Goal: Transaction & Acquisition: Purchase product/service

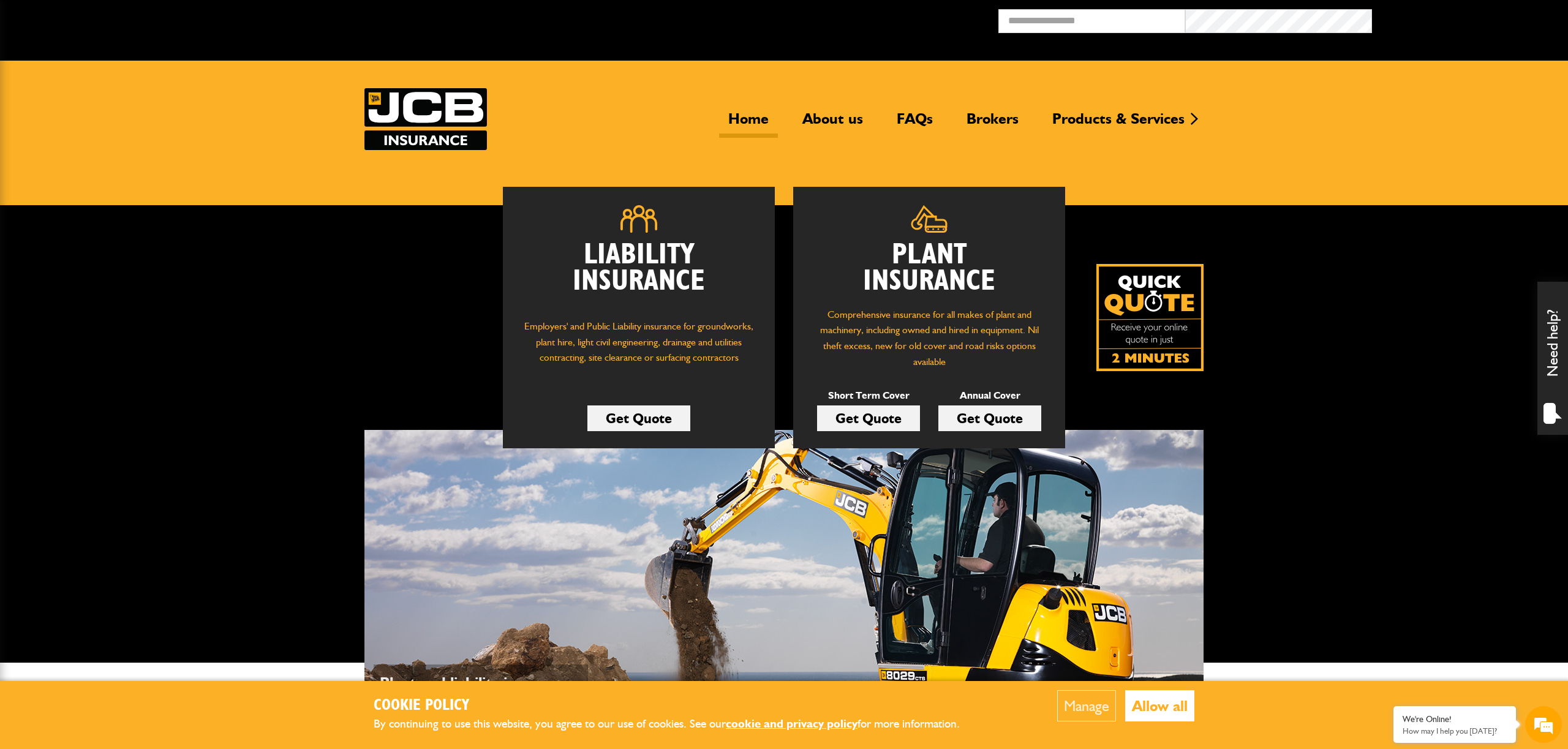
click at [869, 420] on link "Get Quote" at bounding box center [869, 418] width 103 height 26
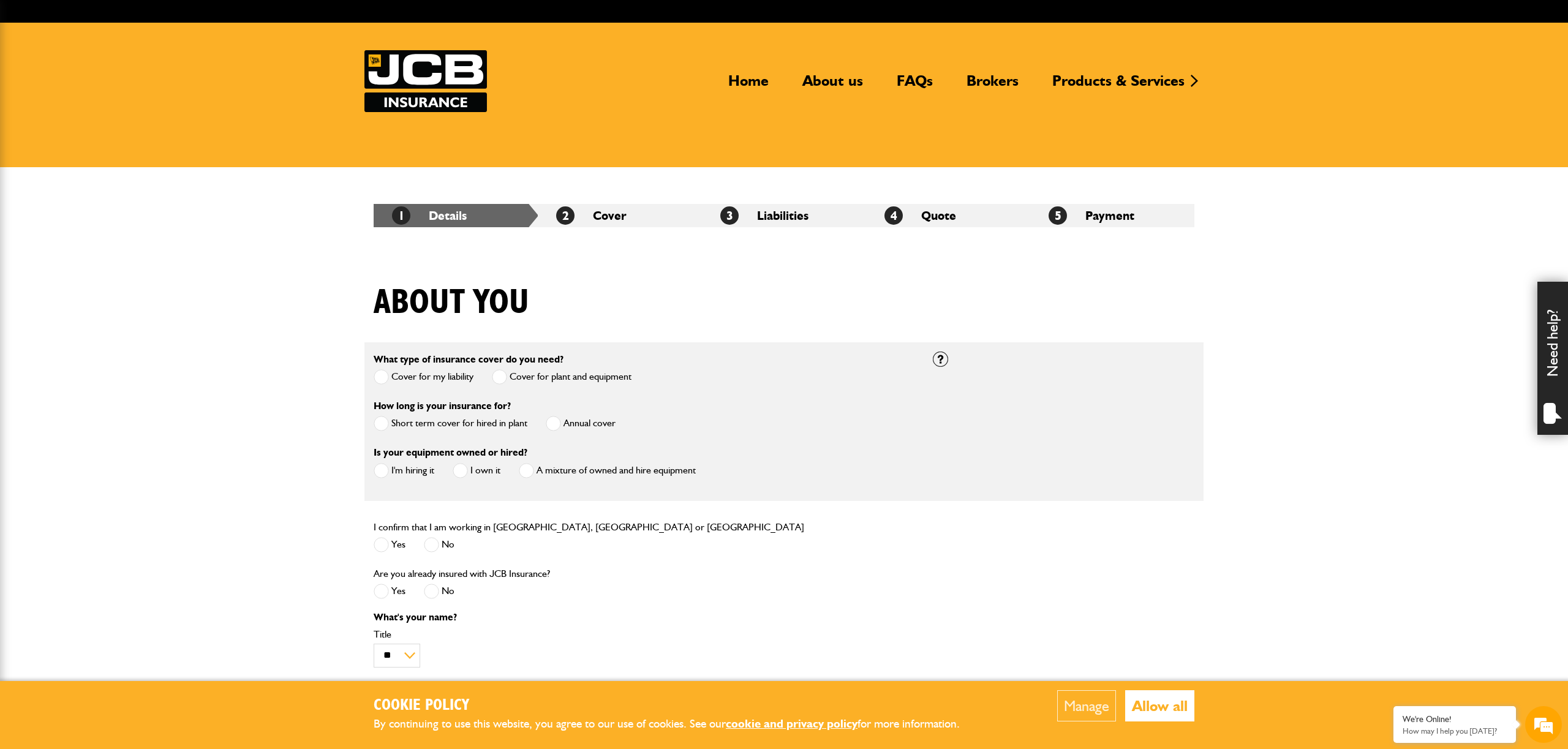
scroll to position [155, 0]
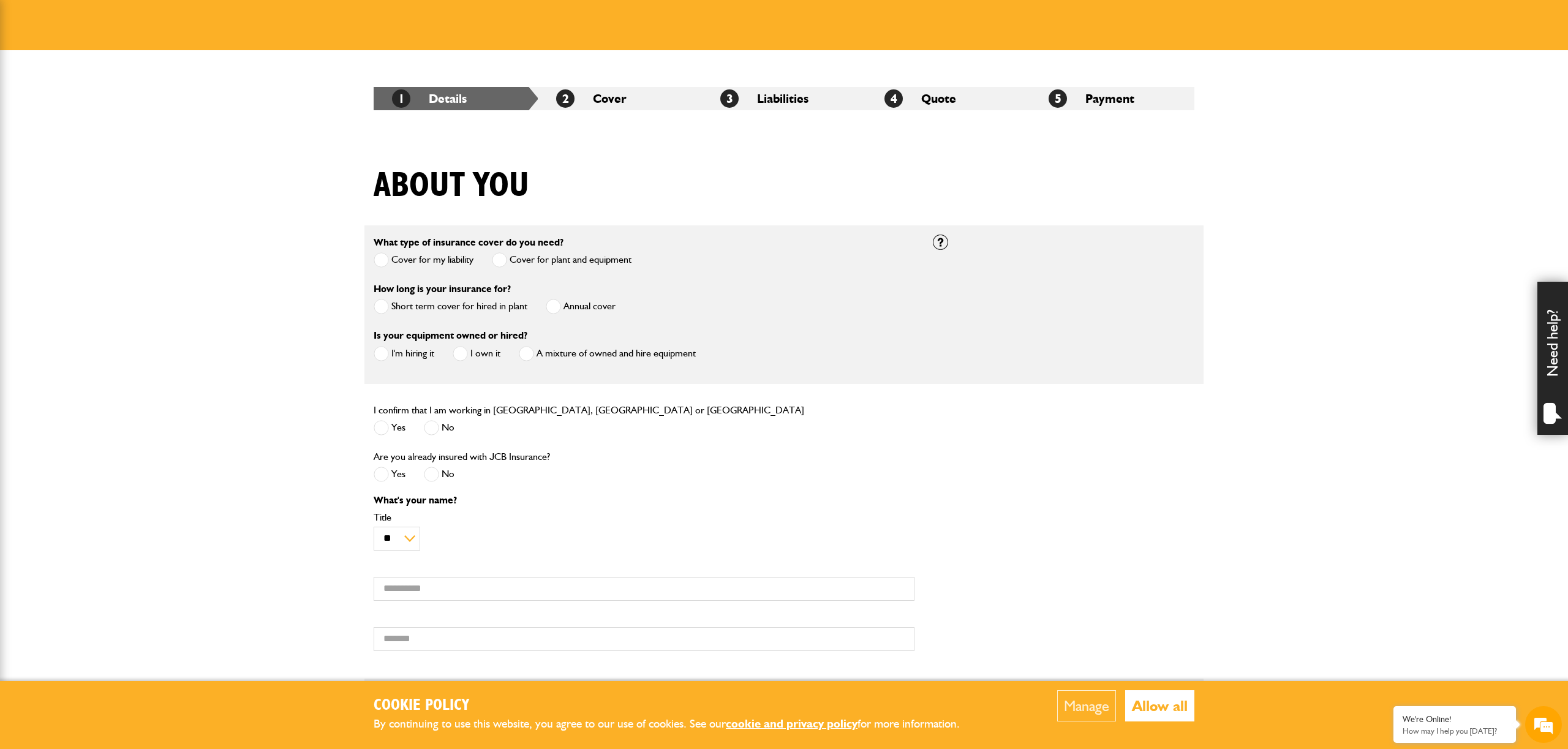
click at [379, 306] on span at bounding box center [381, 306] width 15 height 15
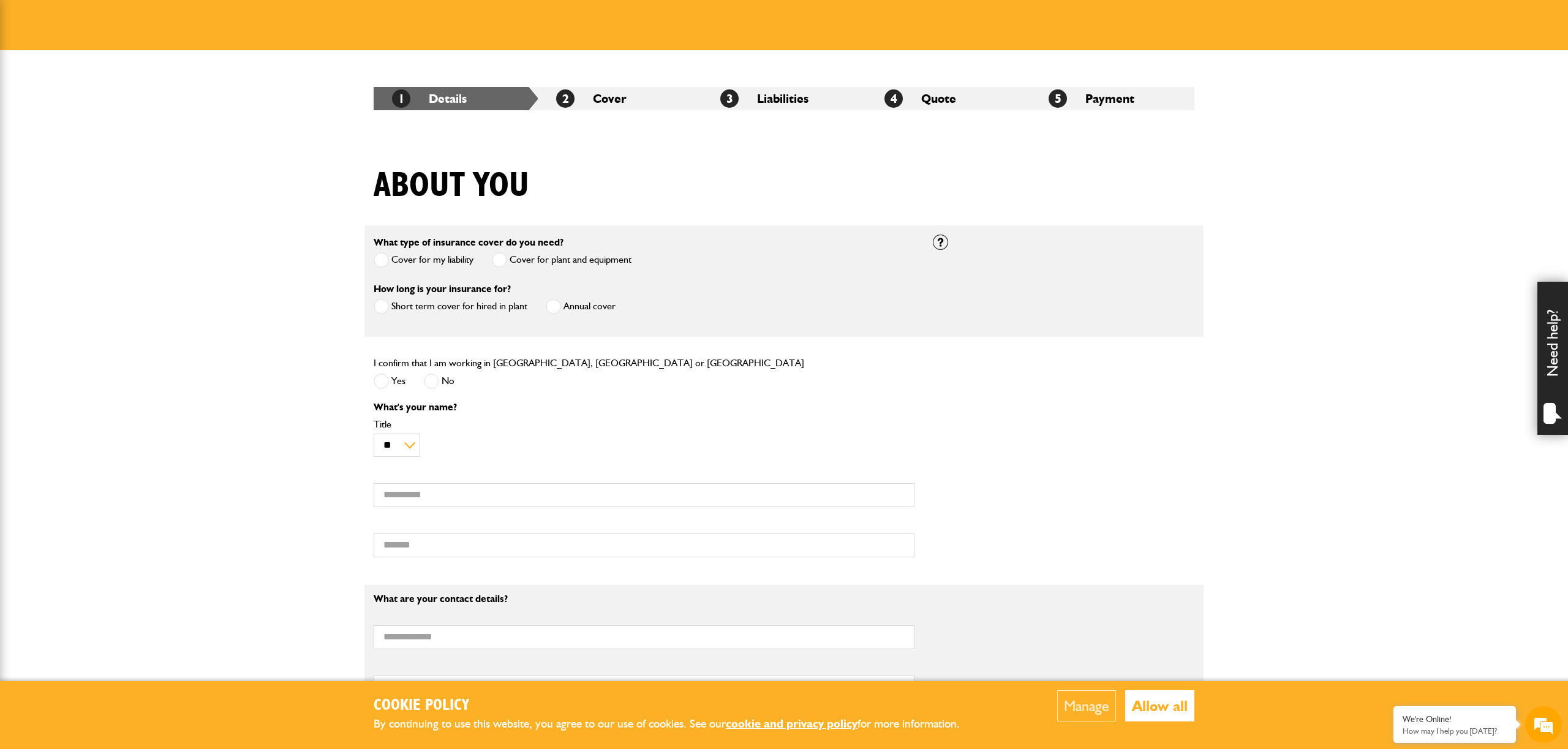
click at [551, 310] on span at bounding box center [552, 306] width 15 height 15
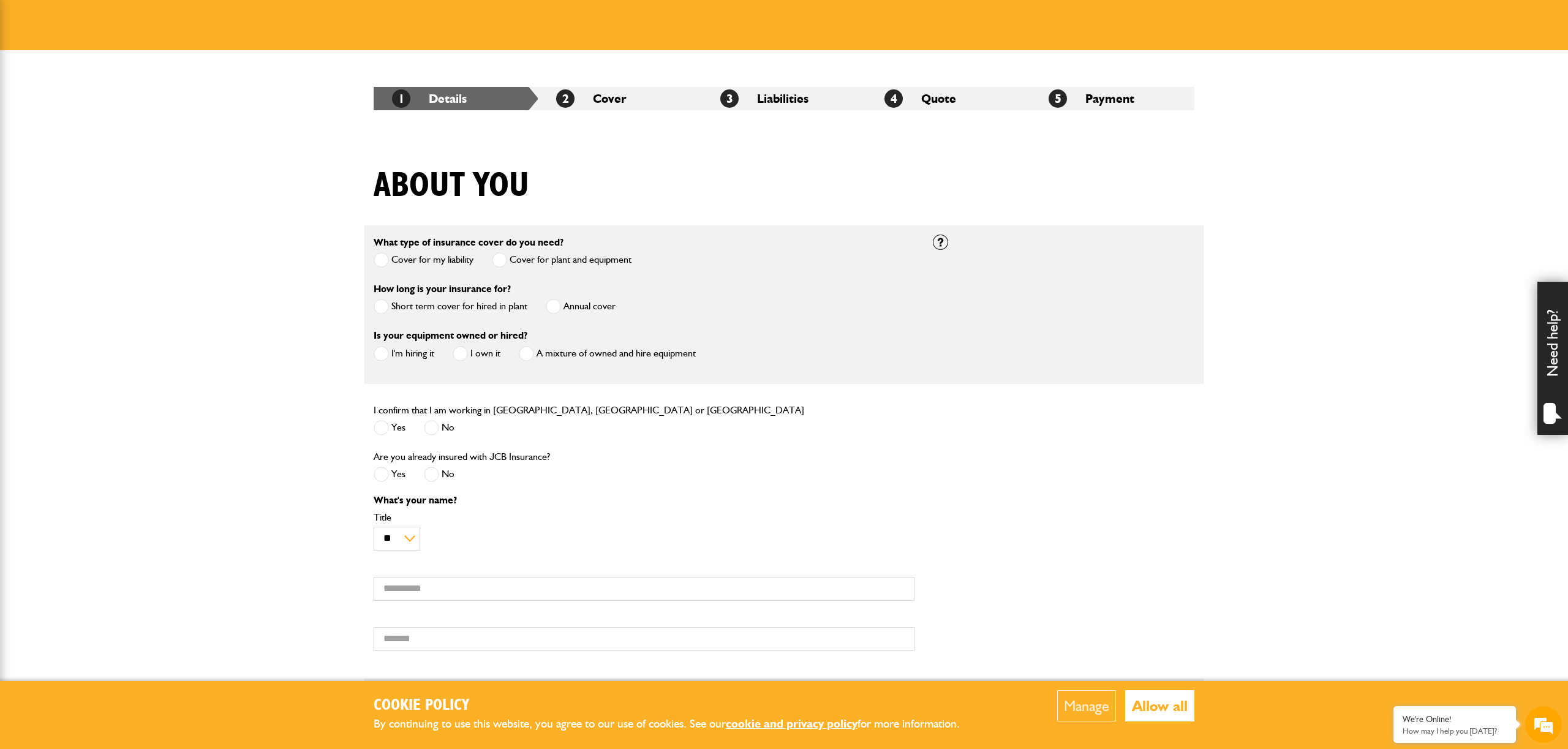
click at [460, 356] on span at bounding box center [460, 353] width 15 height 15
